Goal: Navigation & Orientation: Find specific page/section

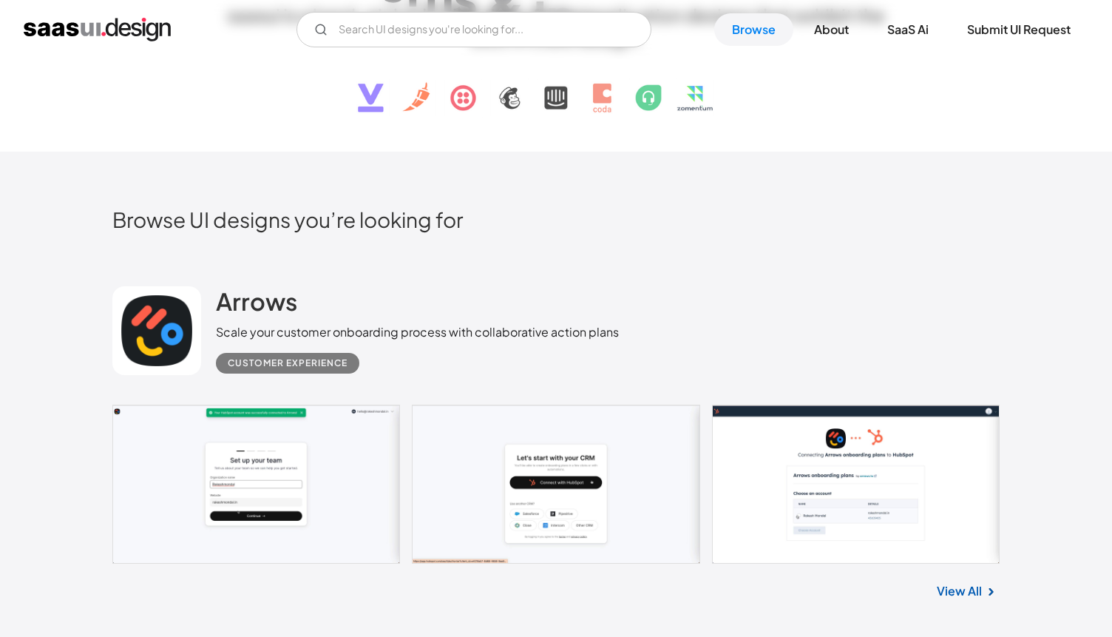
scroll to position [366, 0]
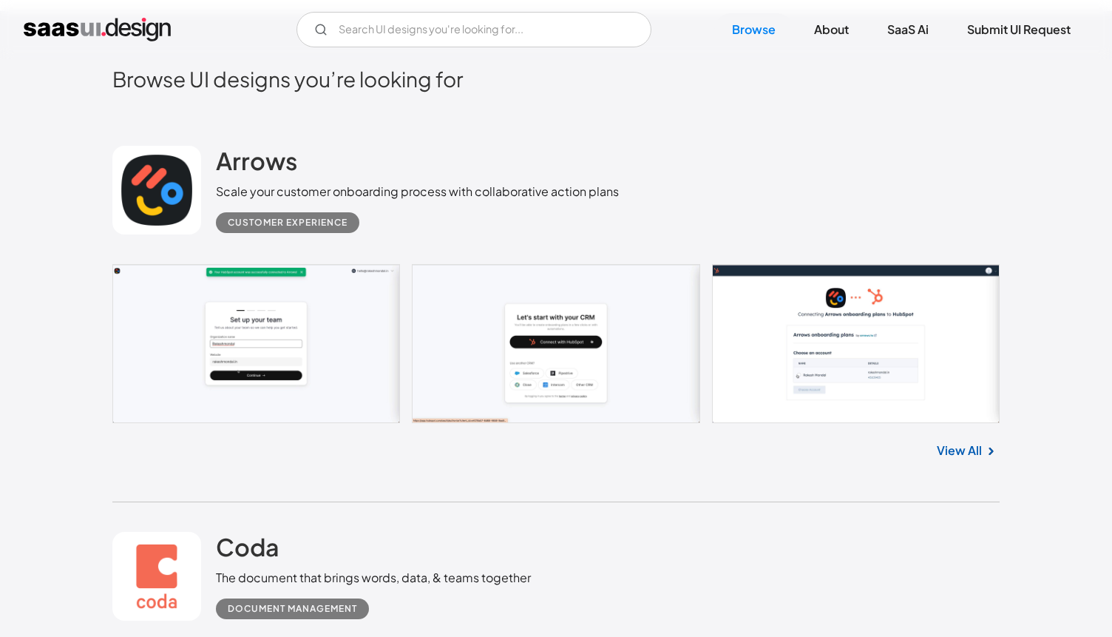
click at [961, 449] on link "View All" at bounding box center [959, 450] width 45 height 18
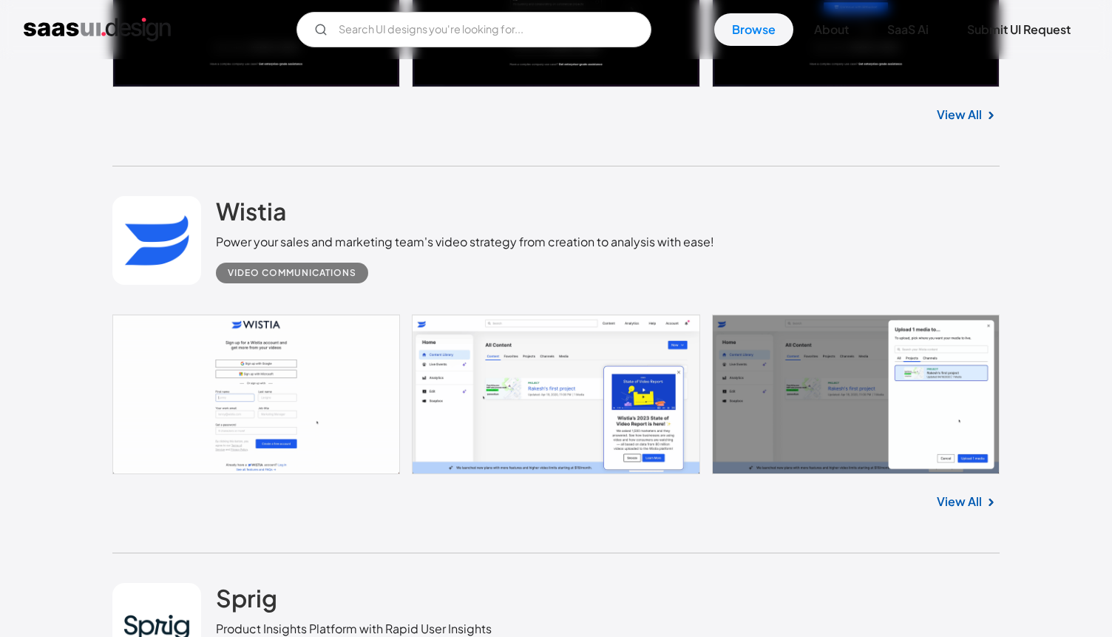
scroll to position [2993, 0]
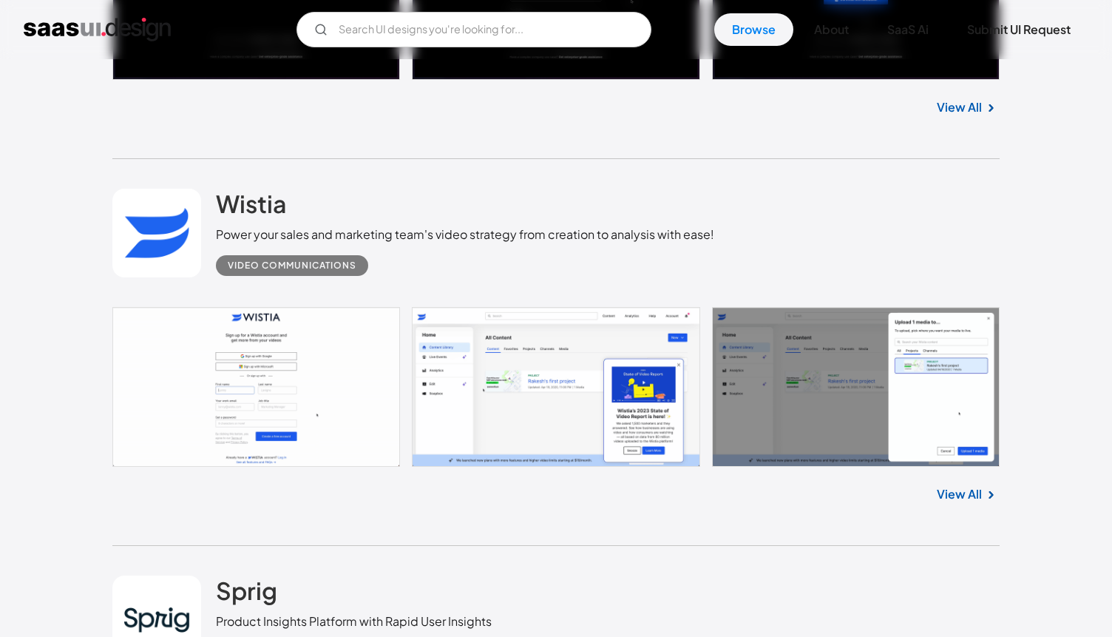
click at [957, 492] on link "View All" at bounding box center [959, 494] width 45 height 18
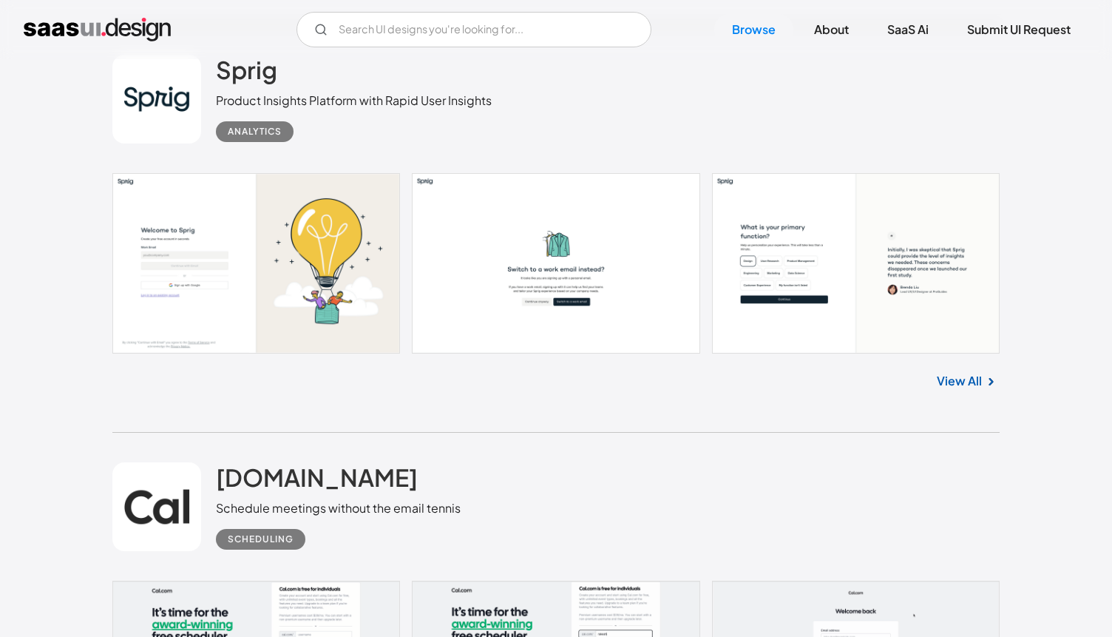
scroll to position [3514, 0]
click at [973, 387] on link "View All" at bounding box center [959, 380] width 45 height 18
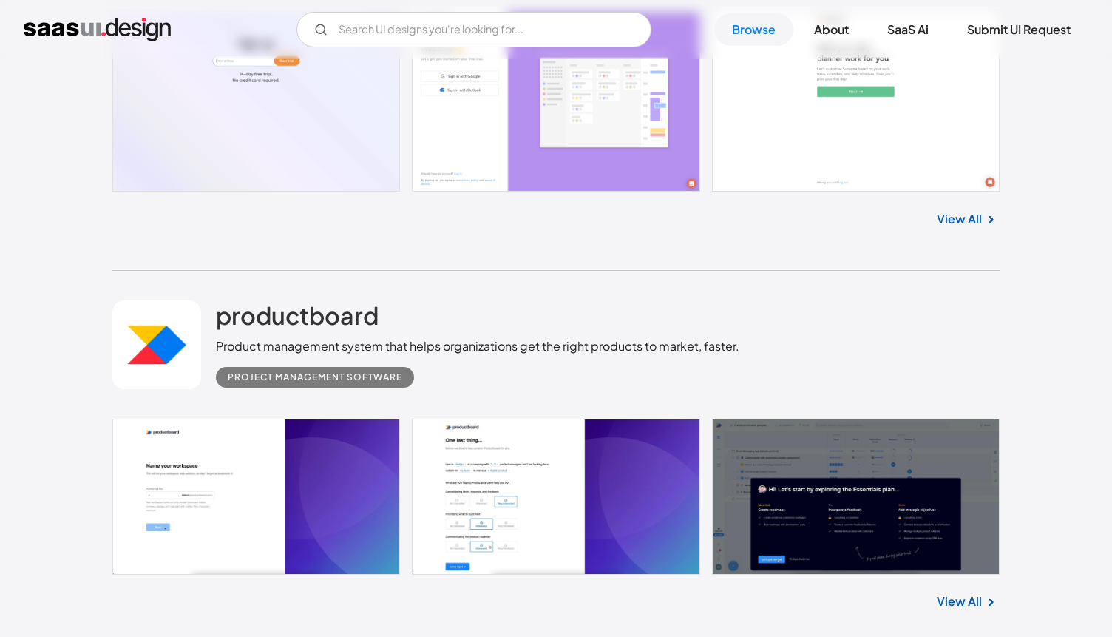
scroll to position [7762, 0]
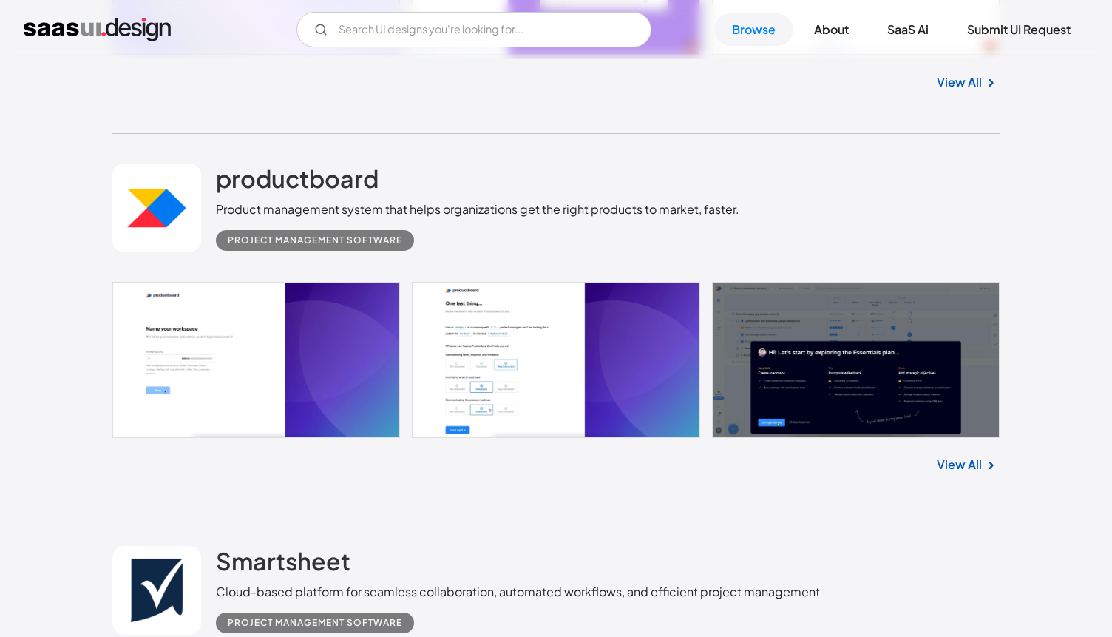
click at [976, 457] on link "View All" at bounding box center [959, 464] width 45 height 18
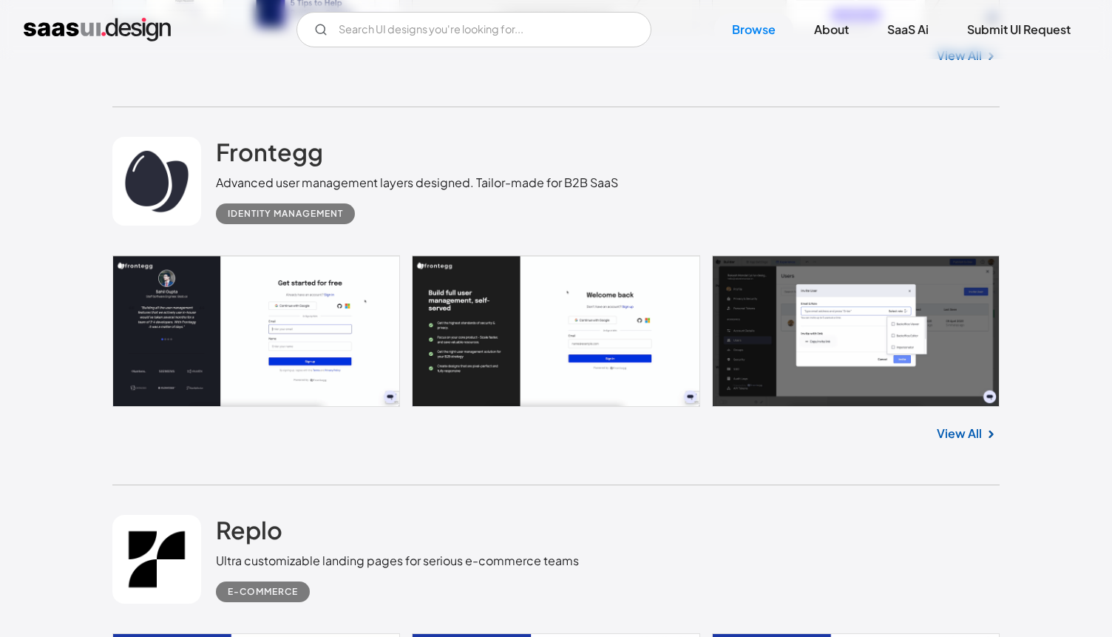
scroll to position [12472, 0]
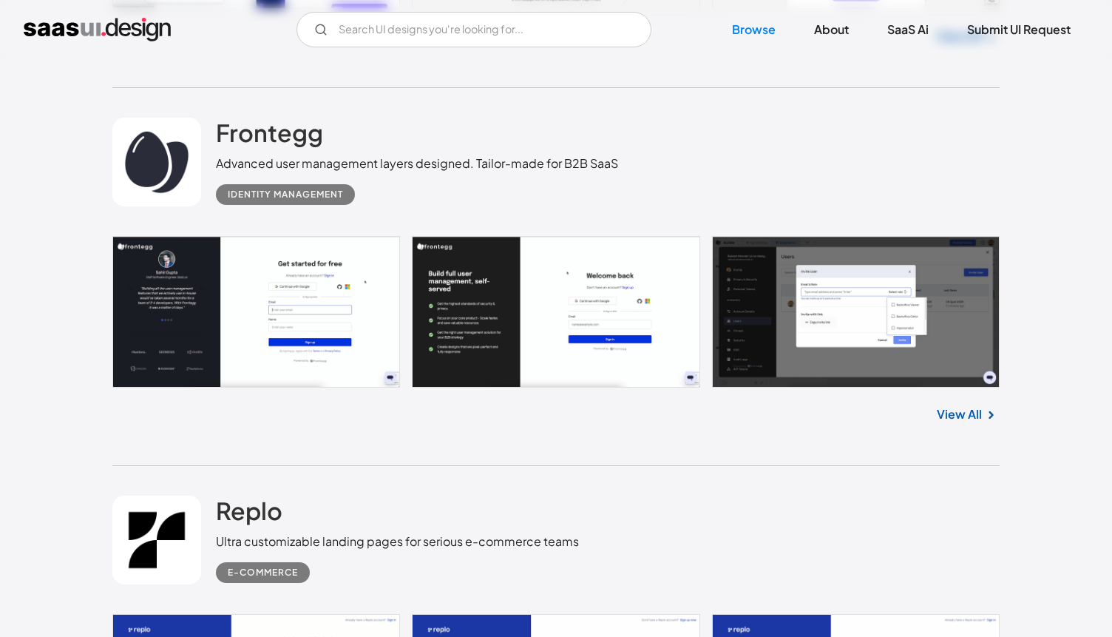
click at [971, 410] on link "View All" at bounding box center [959, 414] width 45 height 18
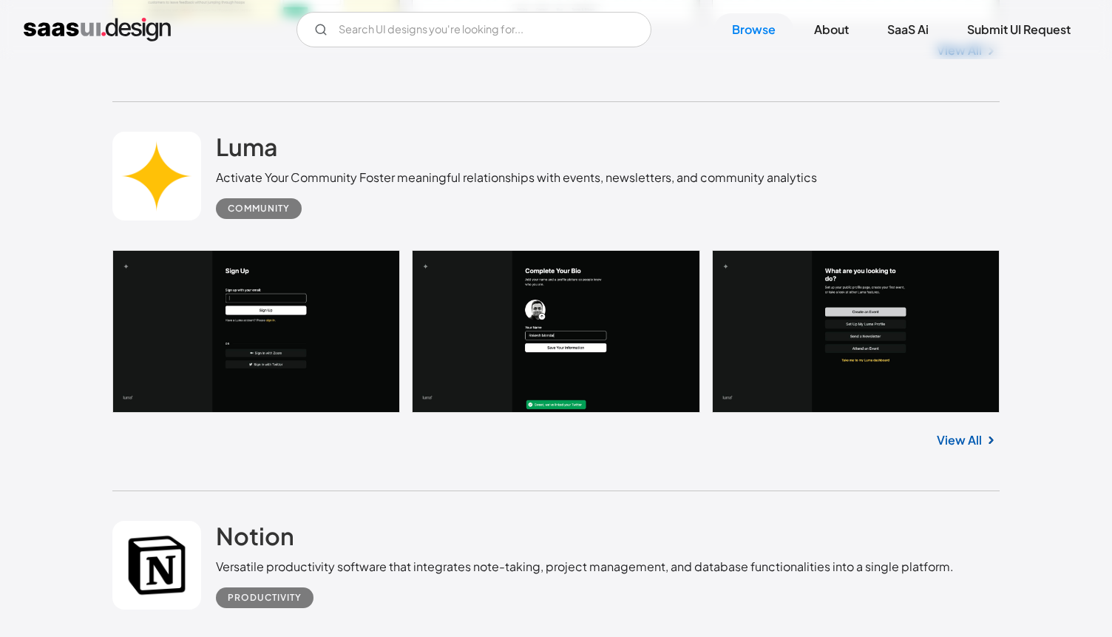
scroll to position [14443, 0]
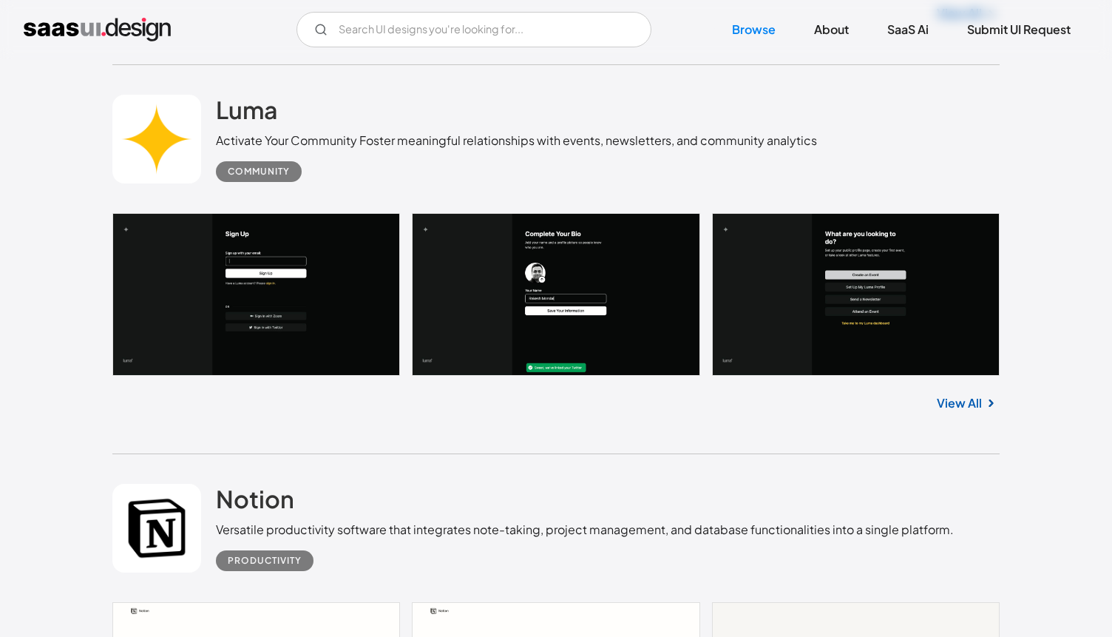
click at [952, 397] on link "View All" at bounding box center [959, 403] width 45 height 18
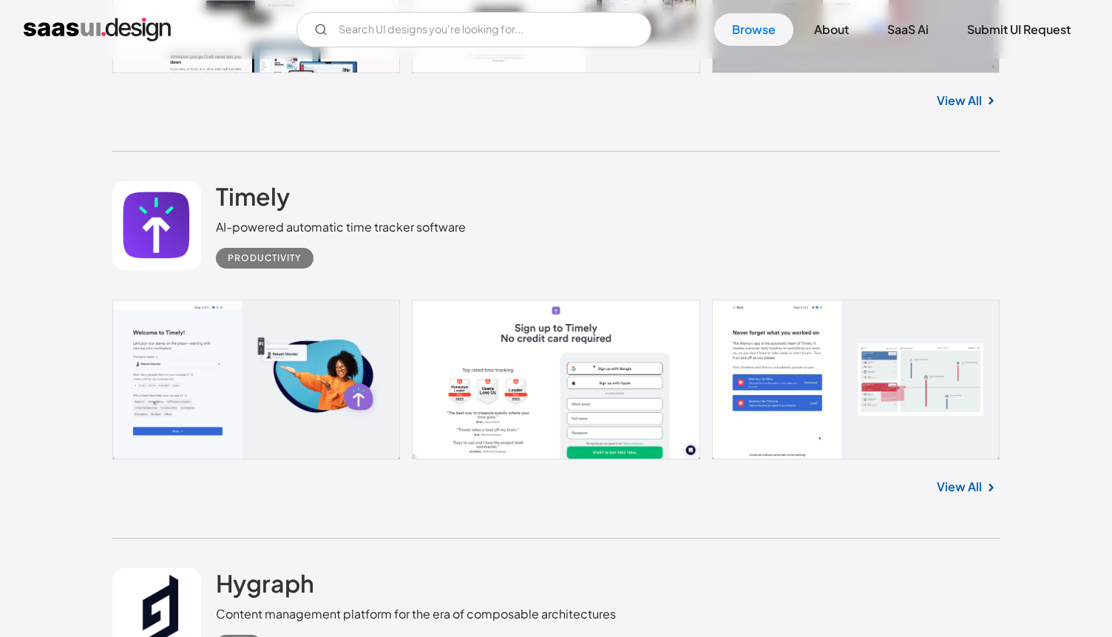
scroll to position [17712, 0]
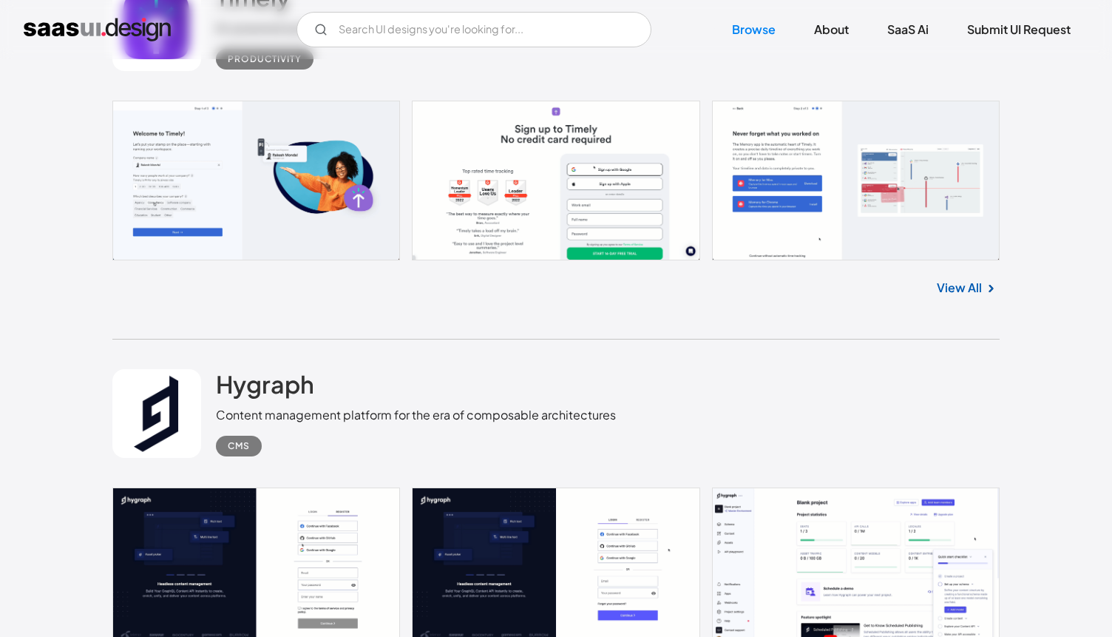
click at [963, 286] on link "View All" at bounding box center [959, 288] width 45 height 18
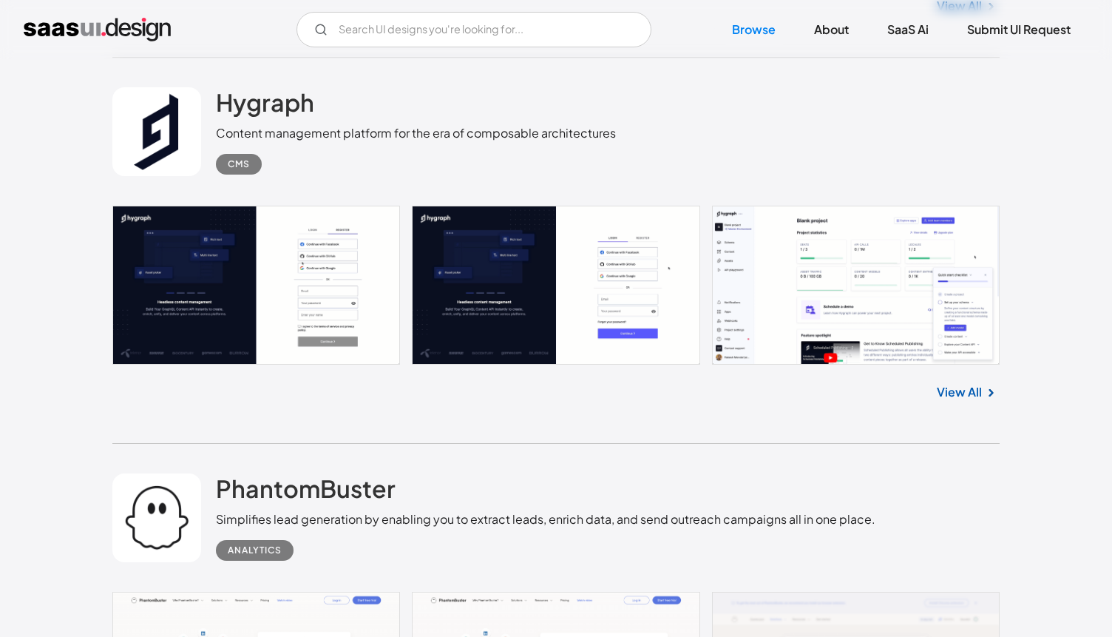
scroll to position [17990, 0]
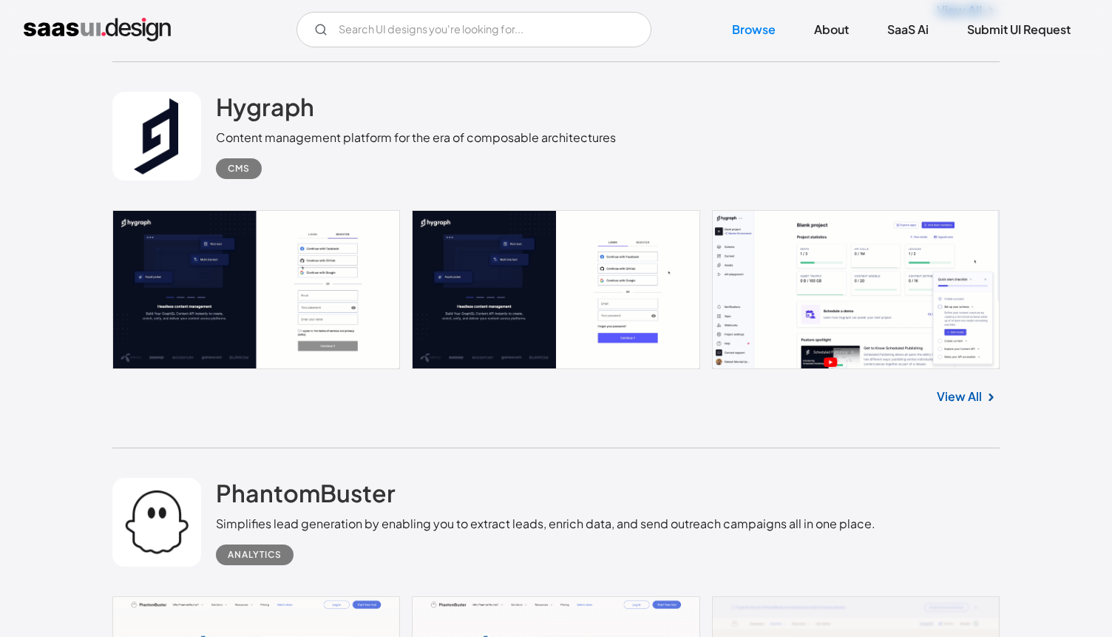
click at [951, 394] on link "View All" at bounding box center [959, 396] width 45 height 18
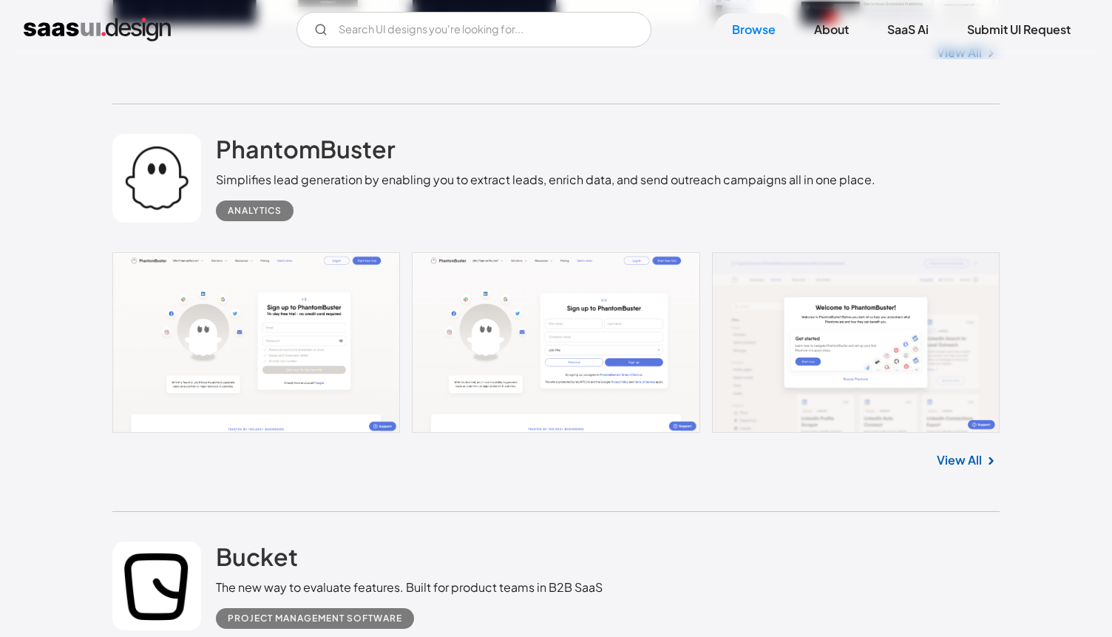
scroll to position [18339, 0]
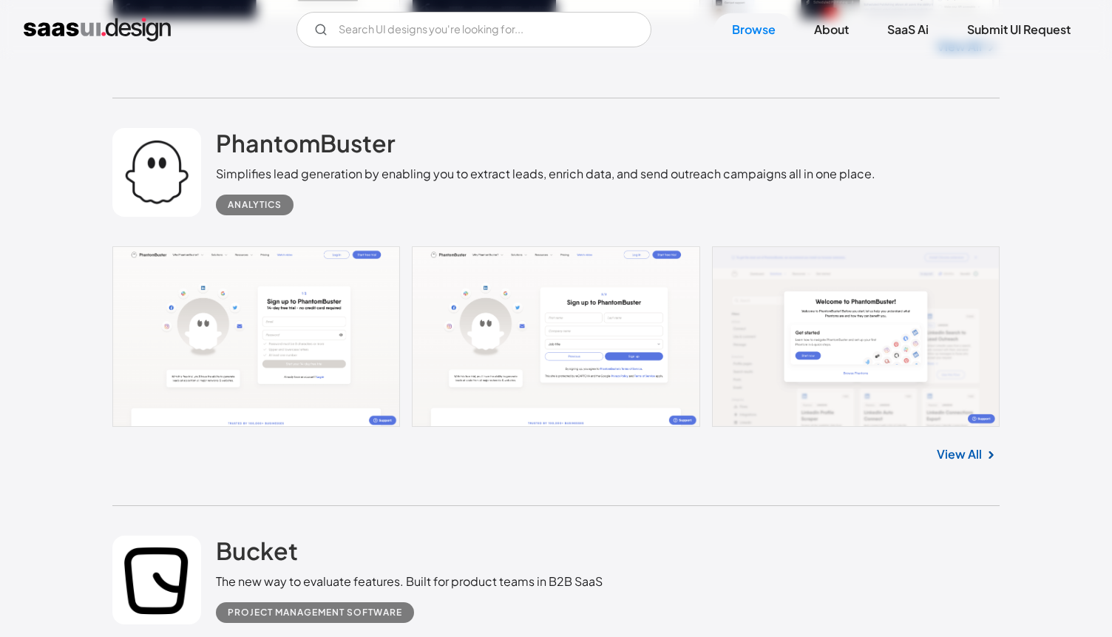
click at [961, 452] on link "View All" at bounding box center [959, 454] width 45 height 18
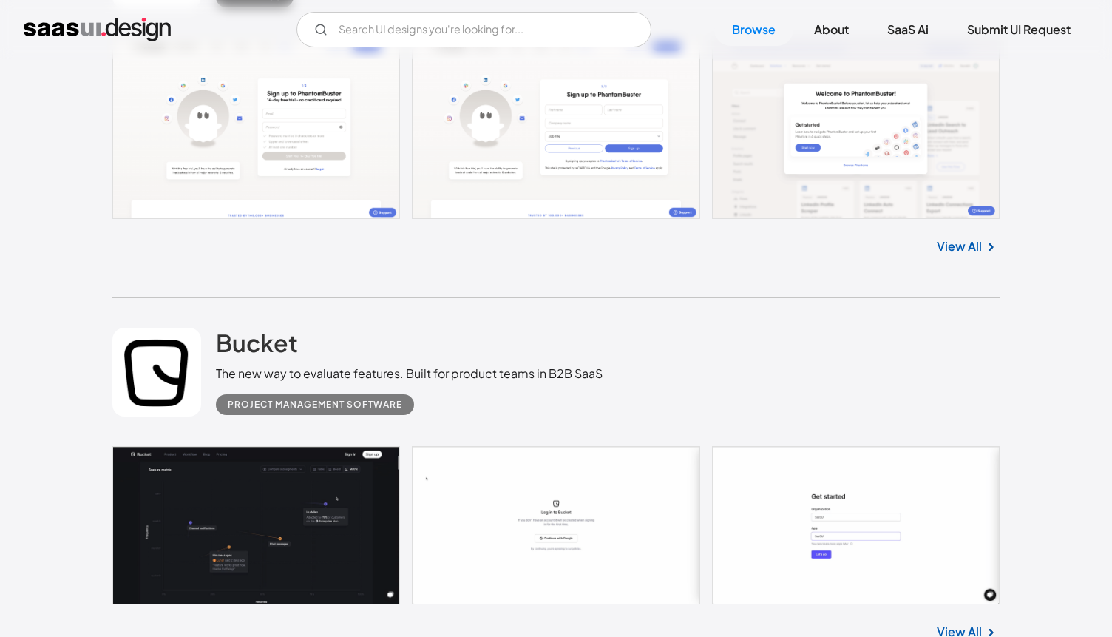
scroll to position [18624, 0]
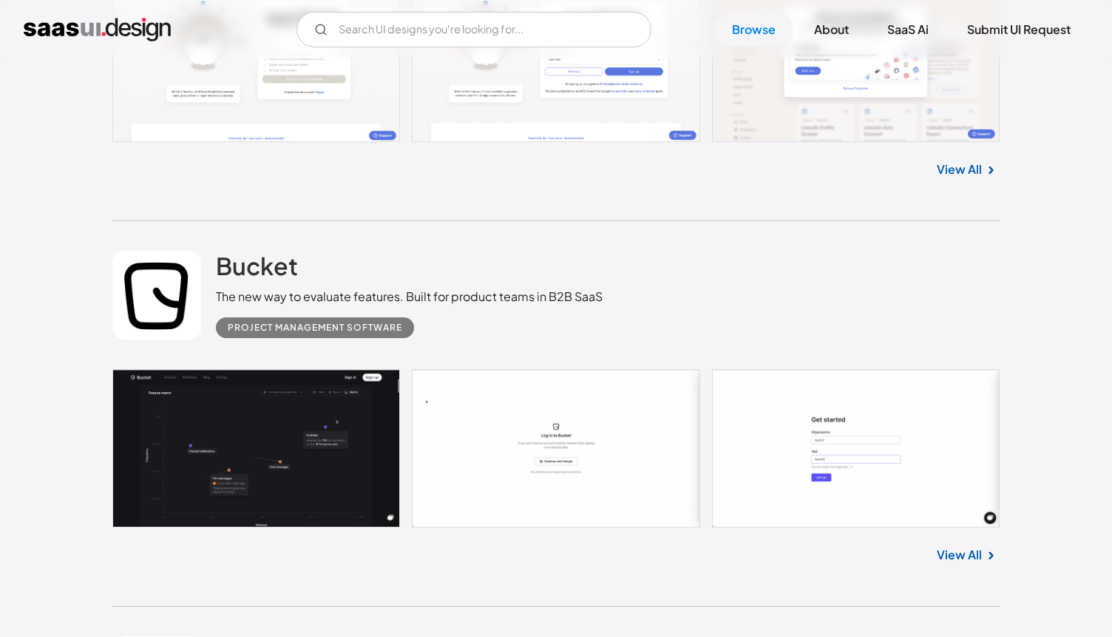
click at [959, 547] on link "View All" at bounding box center [959, 555] width 45 height 18
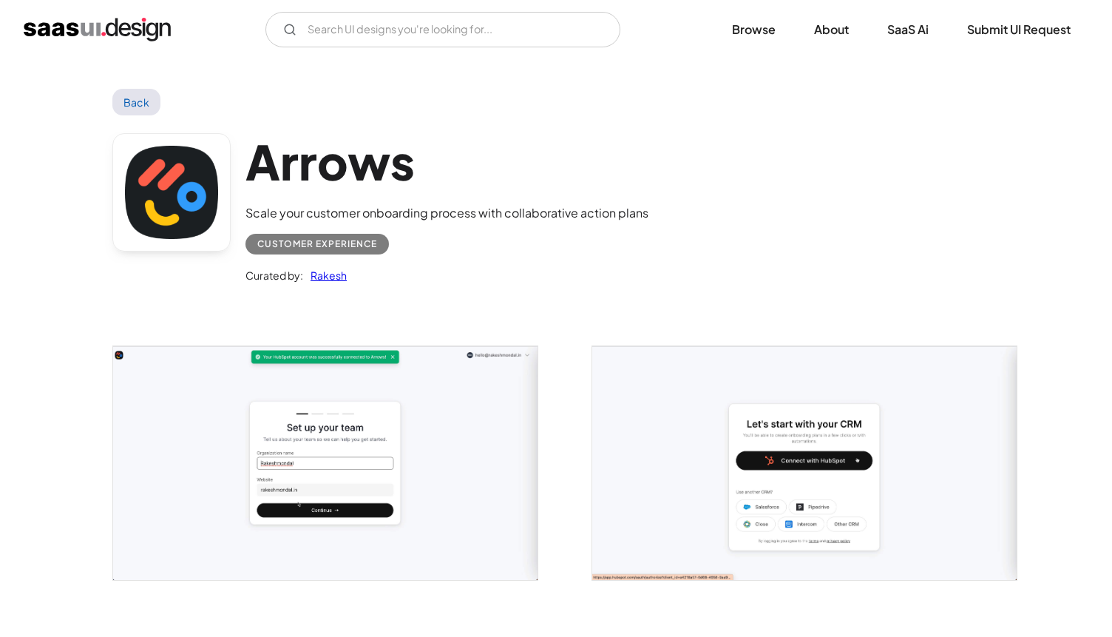
click at [139, 101] on link "Back" at bounding box center [136, 102] width 48 height 27
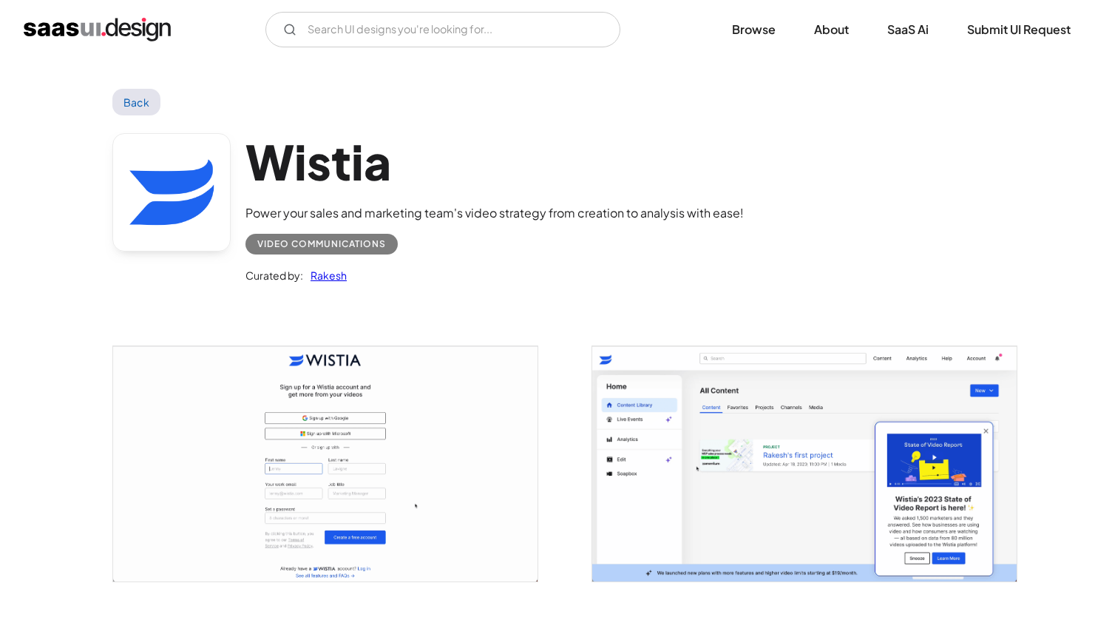
click at [135, 95] on link "Back" at bounding box center [136, 102] width 48 height 27
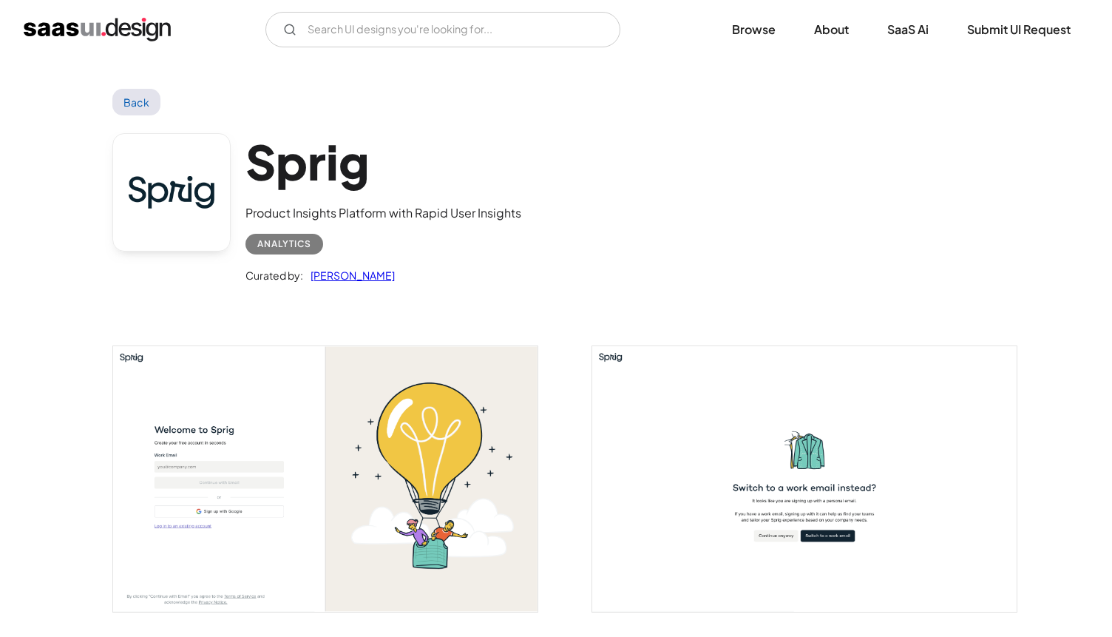
click at [137, 104] on link "Back" at bounding box center [136, 102] width 48 height 27
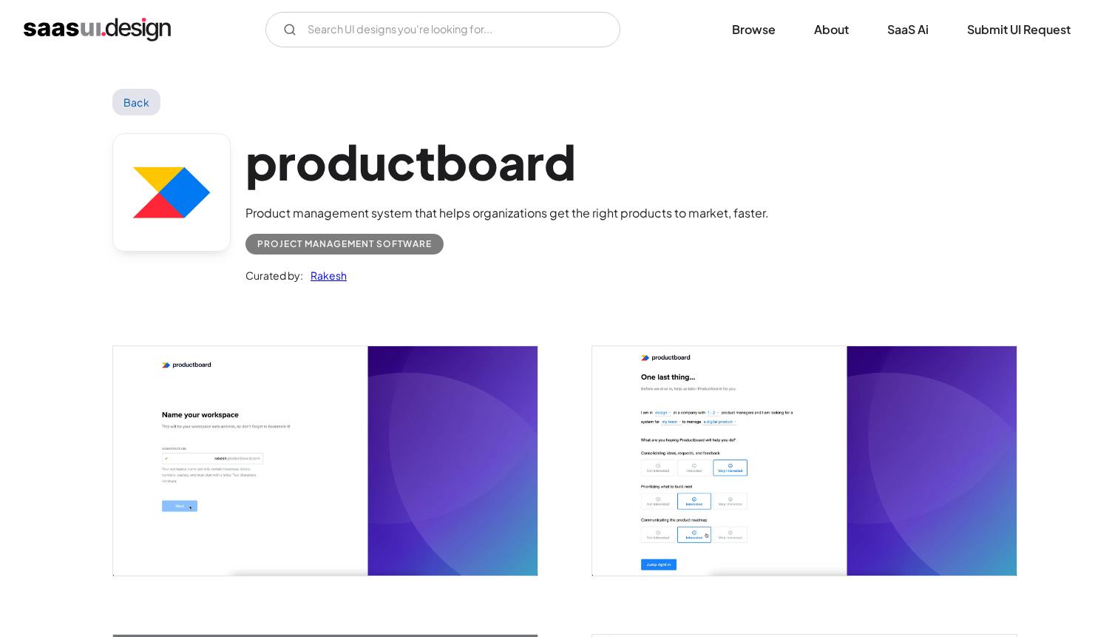
click at [131, 109] on link "Back" at bounding box center [136, 102] width 48 height 27
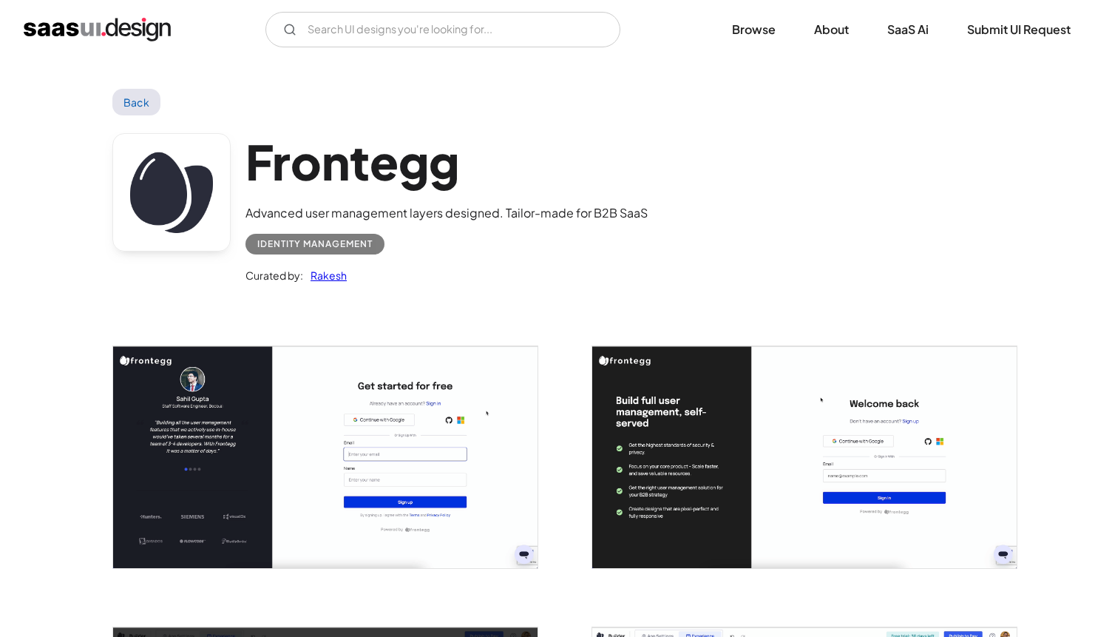
click at [134, 104] on link "Back" at bounding box center [136, 102] width 48 height 27
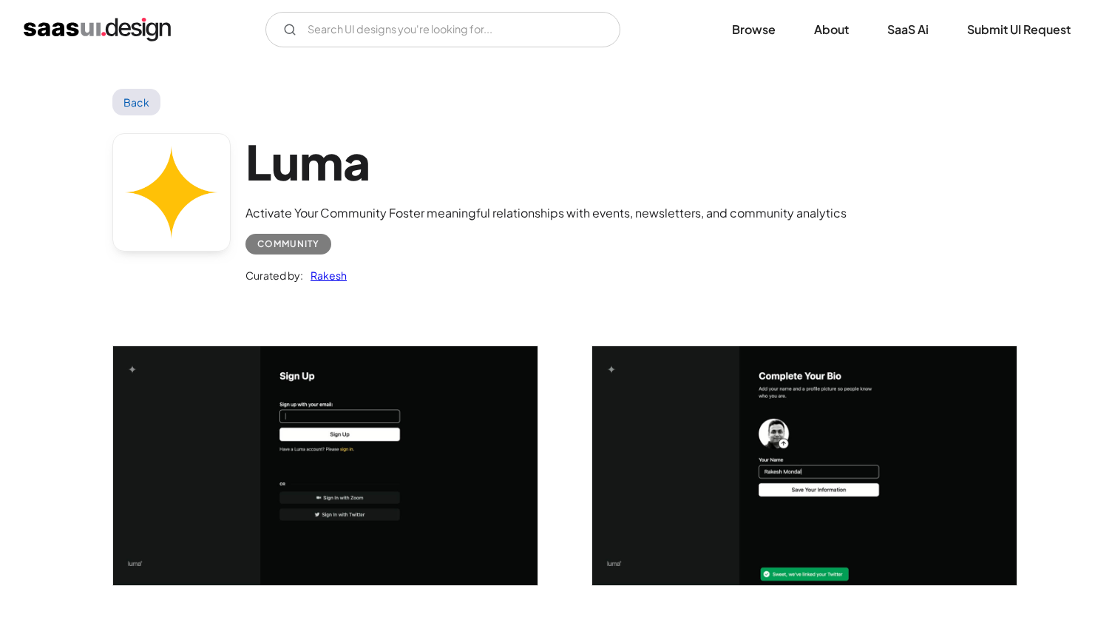
click at [142, 106] on link "Back" at bounding box center [136, 102] width 48 height 27
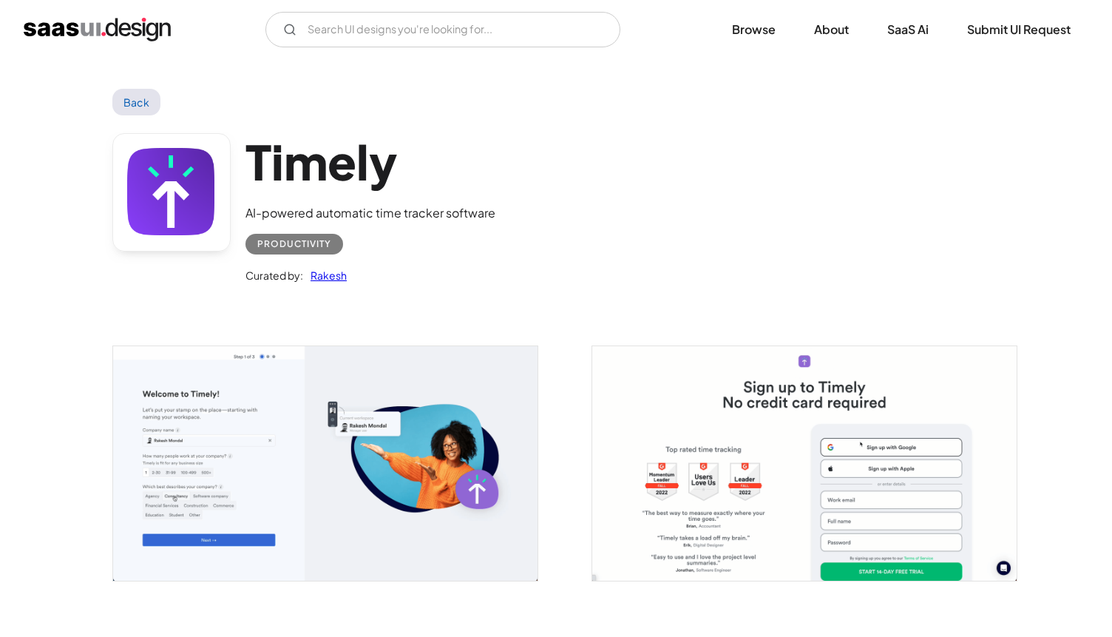
click at [139, 101] on link "Back" at bounding box center [136, 102] width 48 height 27
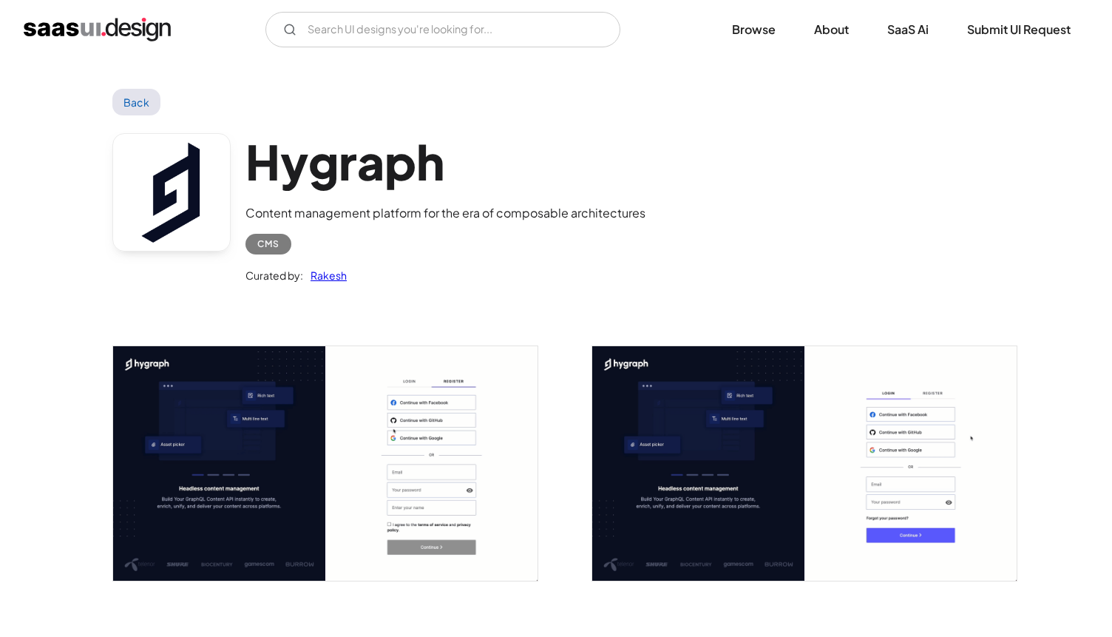
click at [143, 99] on link "Back" at bounding box center [136, 102] width 48 height 27
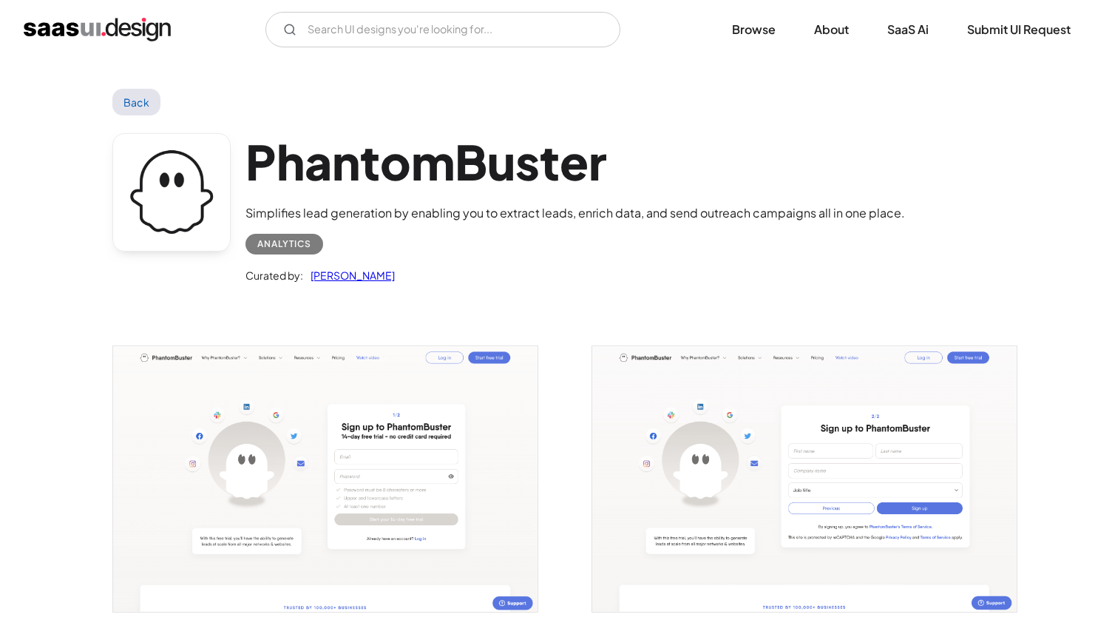
click at [140, 106] on link "Back" at bounding box center [136, 102] width 48 height 27
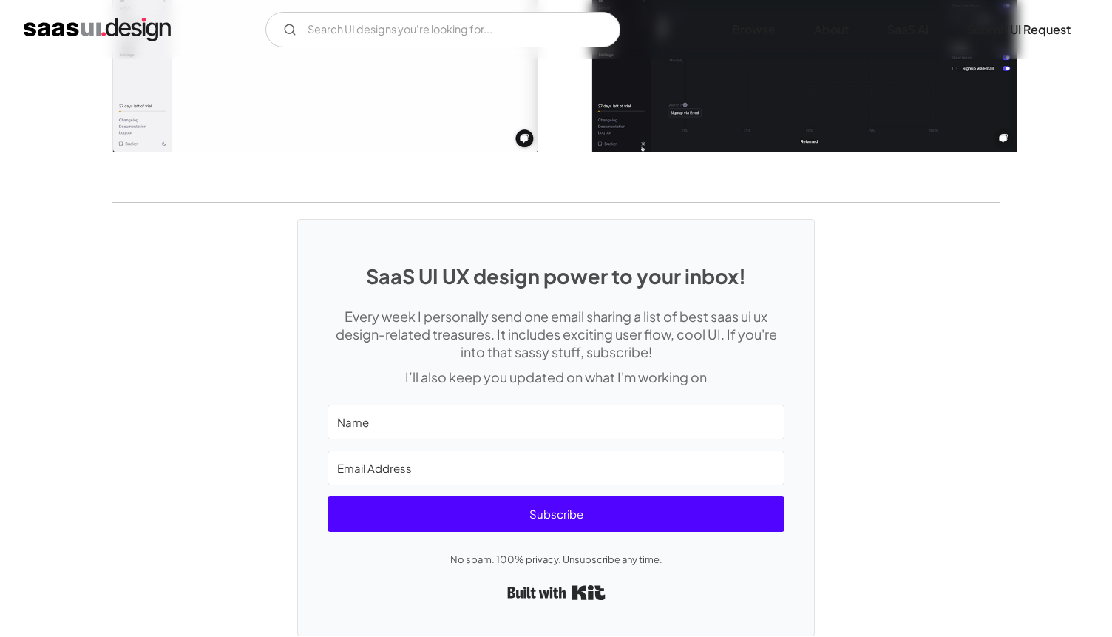
scroll to position [3063, 0]
